Goal: Navigation & Orientation: Understand site structure

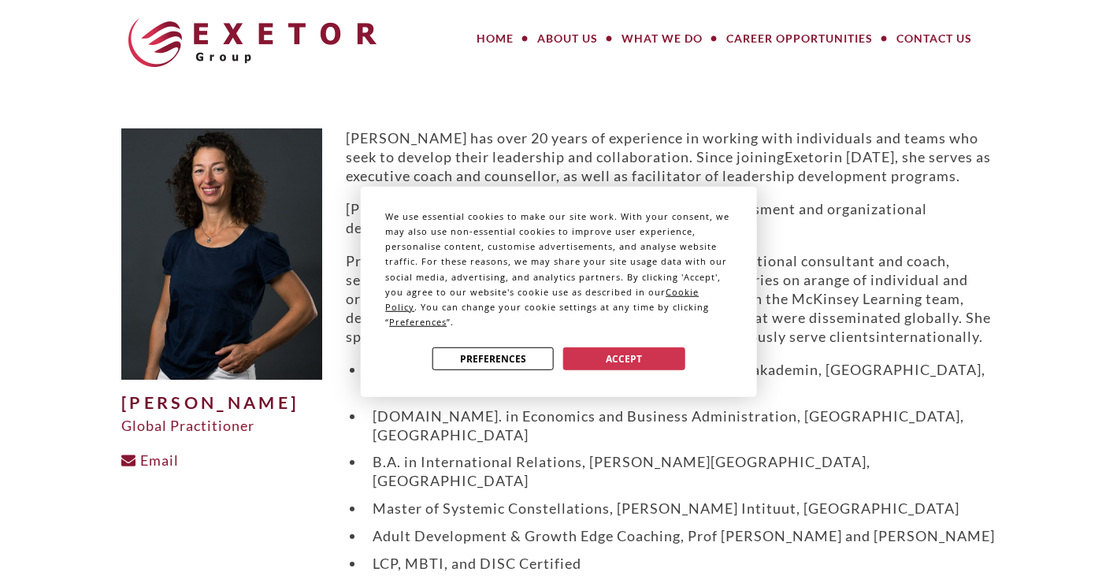
click at [637, 358] on button "Accept" at bounding box center [623, 359] width 121 height 23
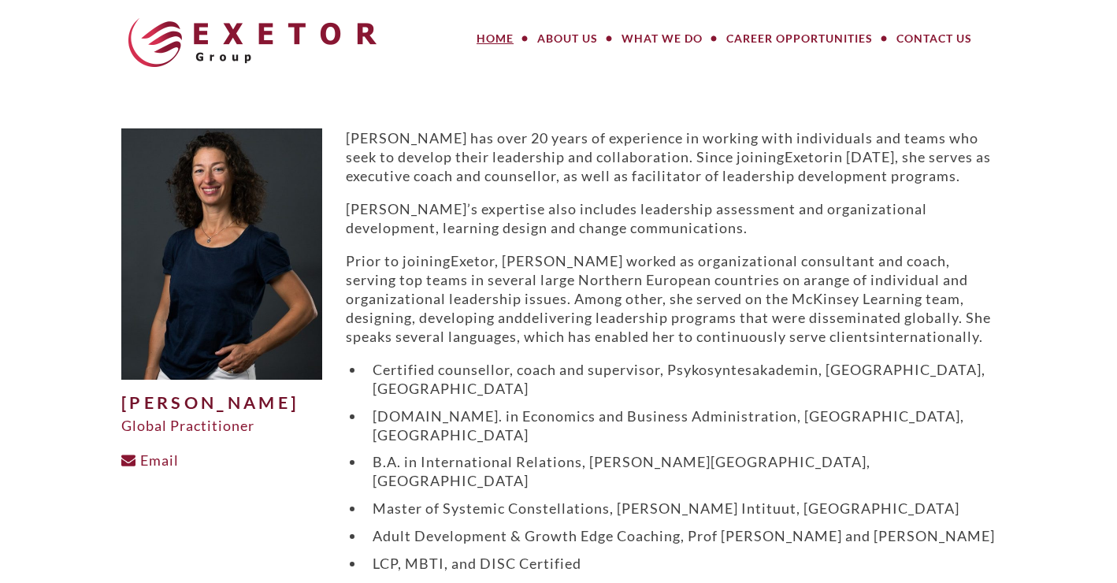
click at [485, 35] on link "Home" at bounding box center [495, 39] width 61 height 32
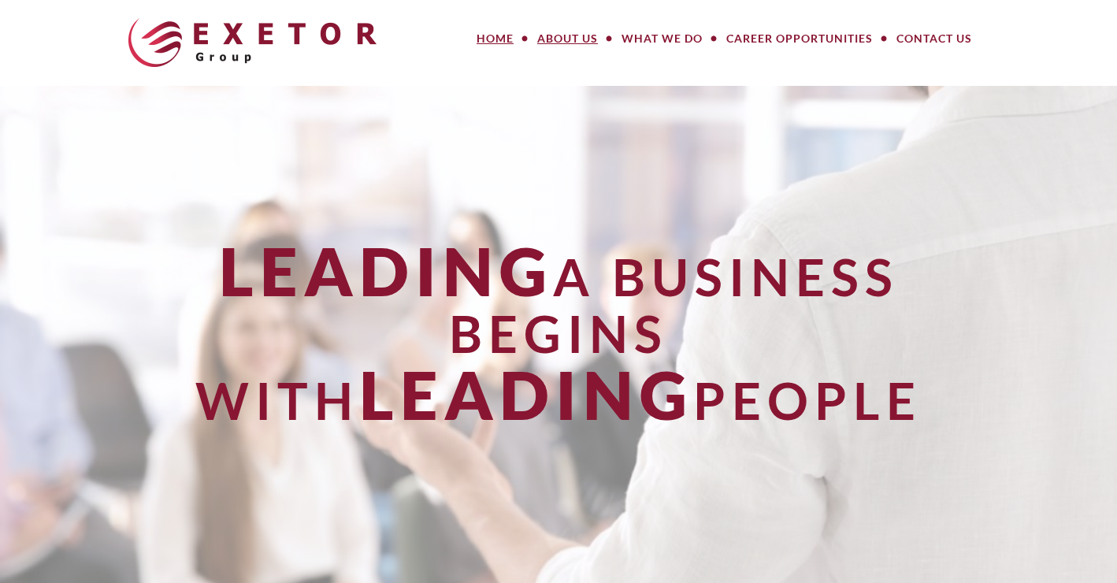
click at [577, 40] on link "About Us" at bounding box center [568, 39] width 84 height 32
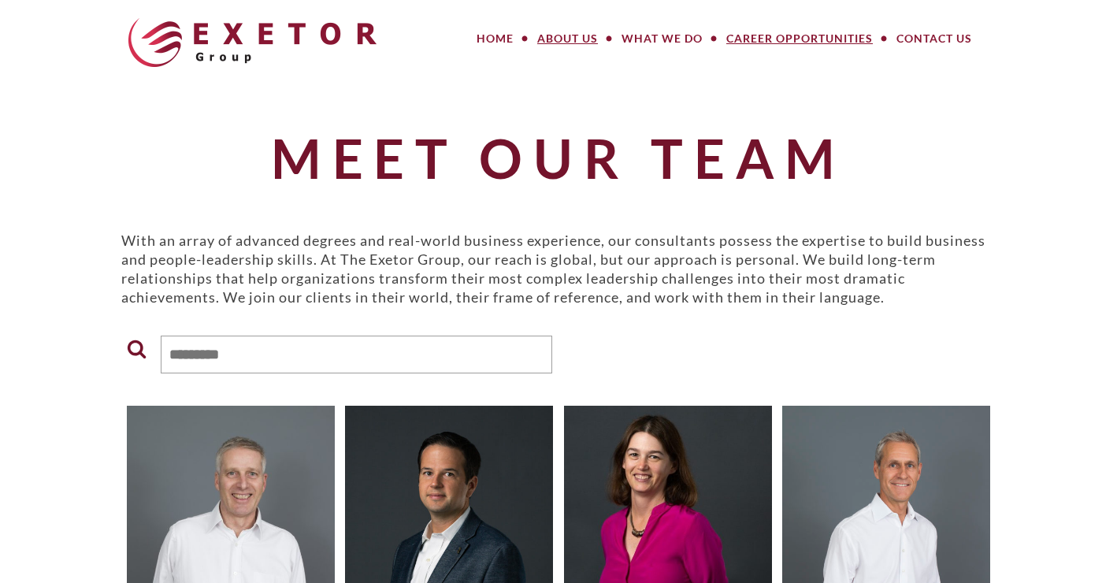
click at [820, 45] on link "Career Opportunities" at bounding box center [800, 39] width 170 height 32
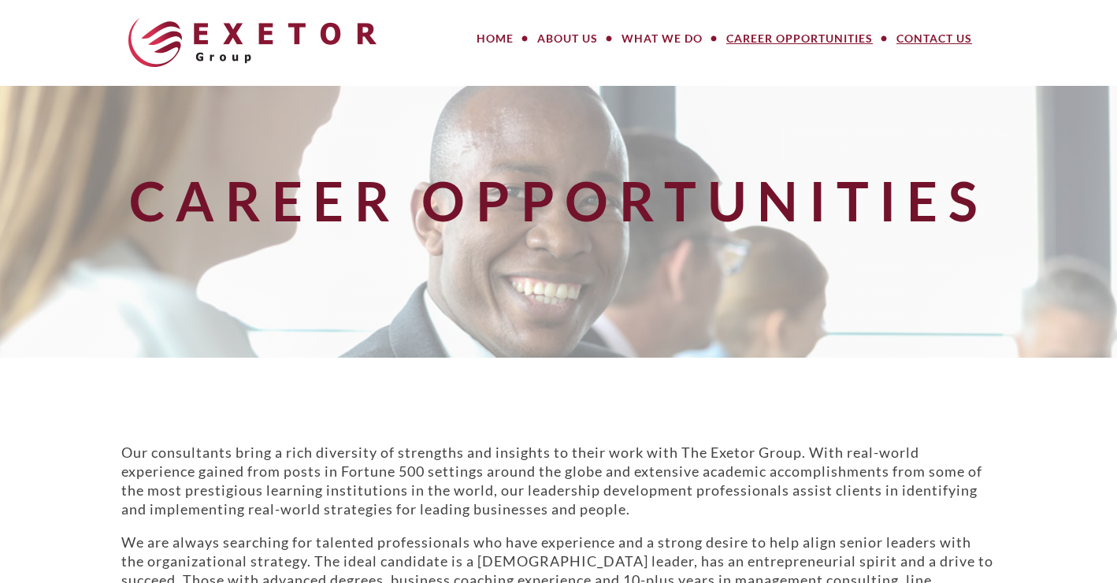
click at [937, 43] on link "Contact Us" at bounding box center [934, 39] width 99 height 32
